Goal: Information Seeking & Learning: Stay updated

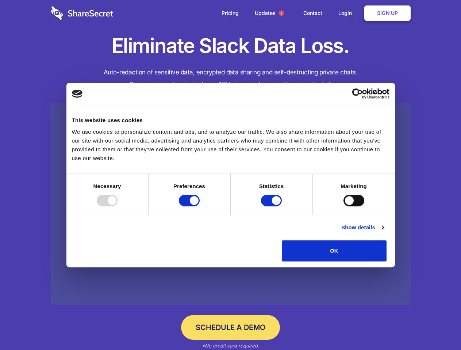
click at [117, 206] on div at bounding box center [107, 201] width 21 height 12
click at [199, 206] on input "Preferences" at bounding box center [189, 201] width 21 height 12
checkbox input "false"
click at [272, 206] on input "Statistics" at bounding box center [271, 201] width 21 height 12
checkbox input "false"
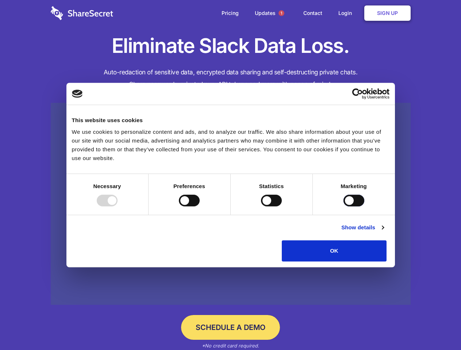
click at [343, 206] on input "Marketing" at bounding box center [353, 201] width 21 height 12
checkbox input "true"
click at [383, 232] on link "Show details" at bounding box center [362, 227] width 42 height 9
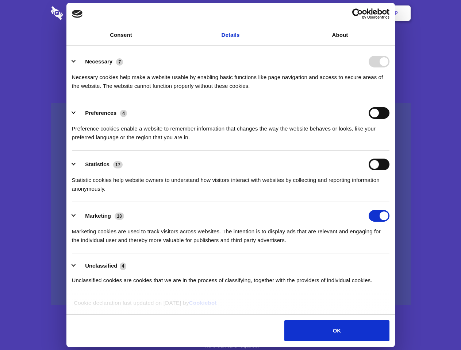
click at [389, 99] on li "Necessary 7 Necessary cookies help make a website usable by enabling basic func…" at bounding box center [230, 73] width 317 height 51
click at [281, 13] on span "1" at bounding box center [281, 13] width 6 height 6
